Goal: Check status: Check status

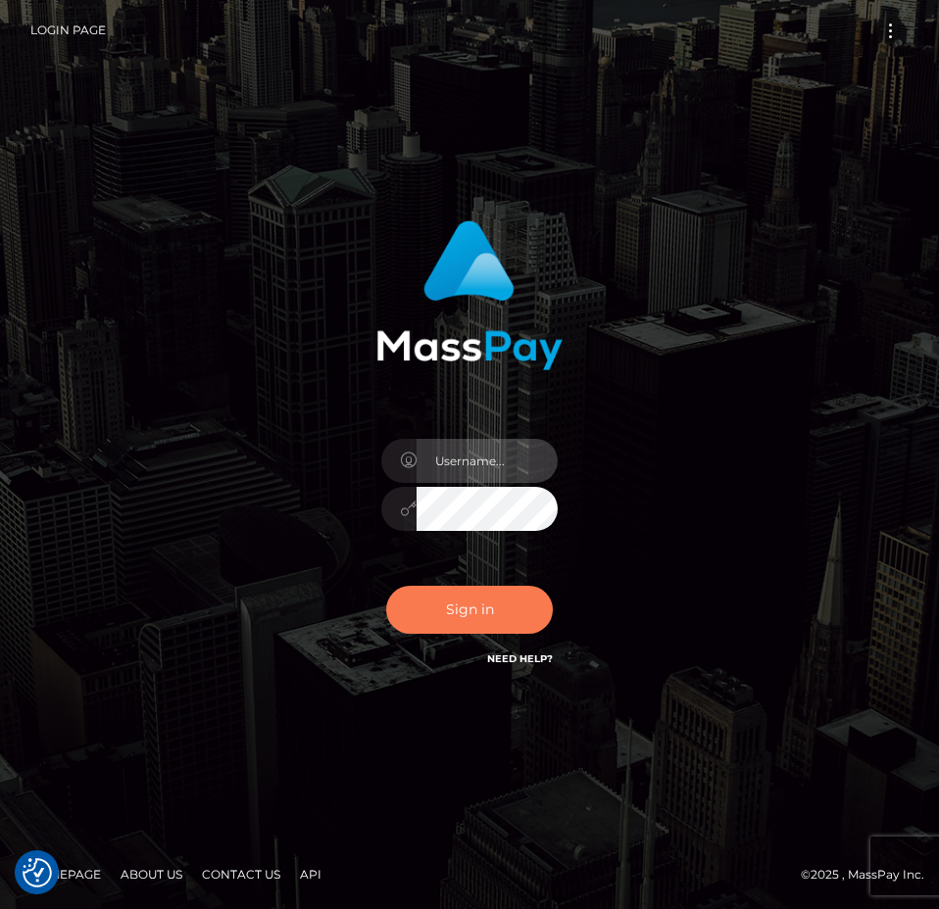
type input "[PERSON_NAME].Spree"
click at [457, 617] on button "Sign in" at bounding box center [469, 610] width 167 height 48
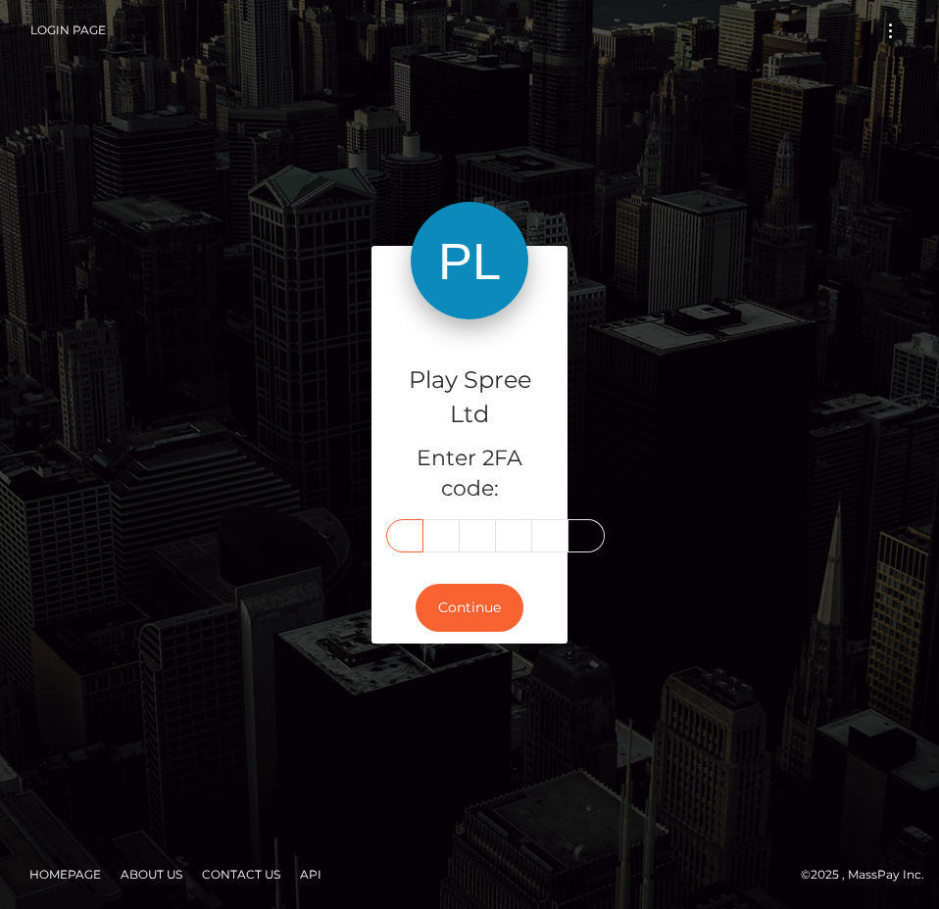
click at [407, 537] on input "text" at bounding box center [404, 535] width 37 height 33
type input "5"
type input "0"
type input "1"
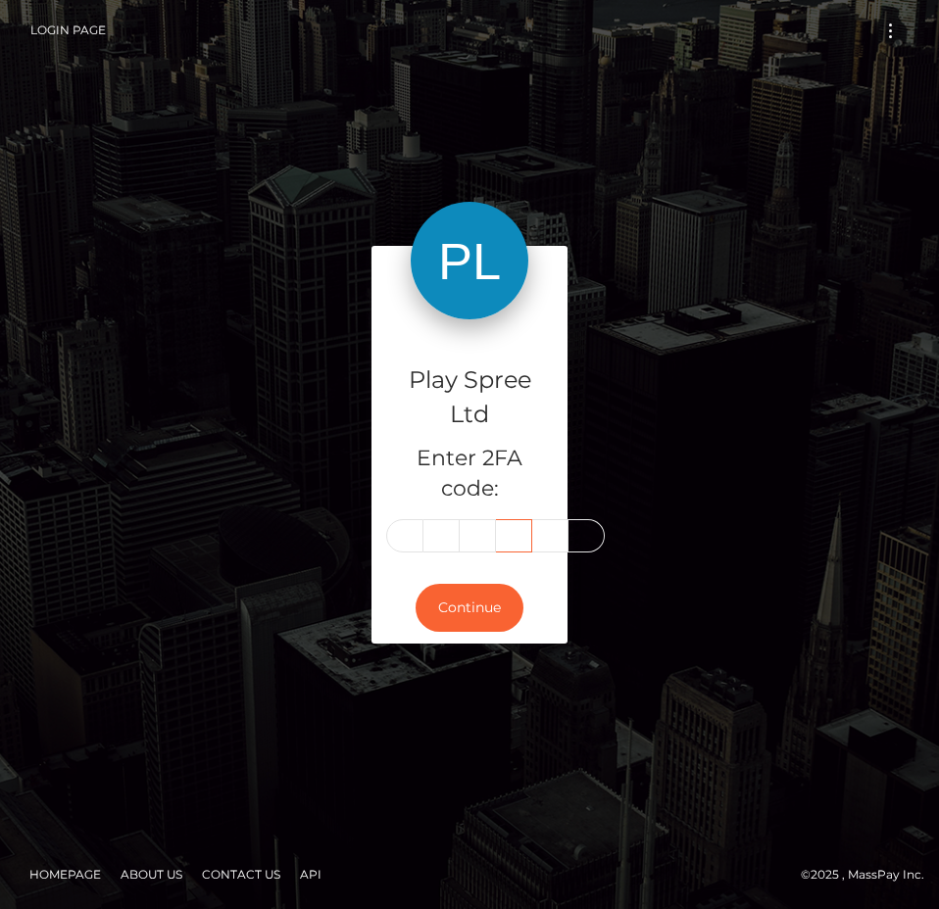
type input "8"
type input "5"
type input "4"
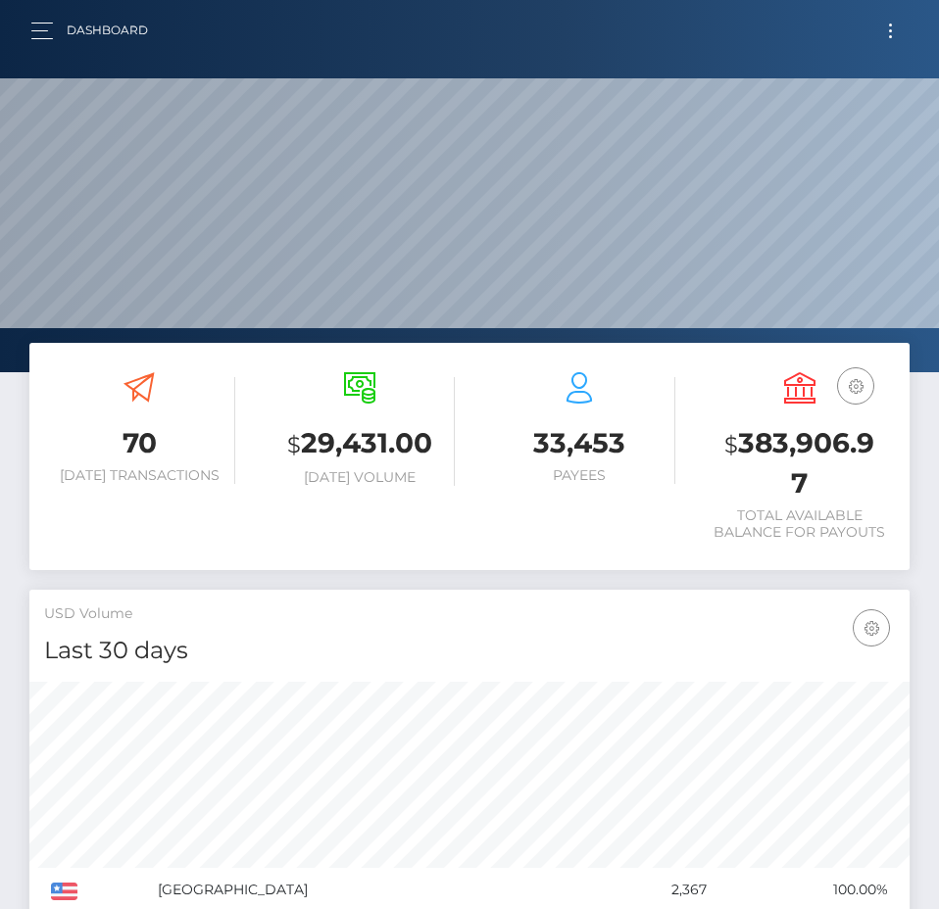
scroll to position [348, 425]
click at [786, 428] on h3 "$ 383,906.97" at bounding box center [799, 463] width 191 height 78
click at [785, 428] on h3 "$ 383,906.97" at bounding box center [799, 463] width 191 height 78
copy h3 "383,906.97"
